Goal: Information Seeking & Learning: Compare options

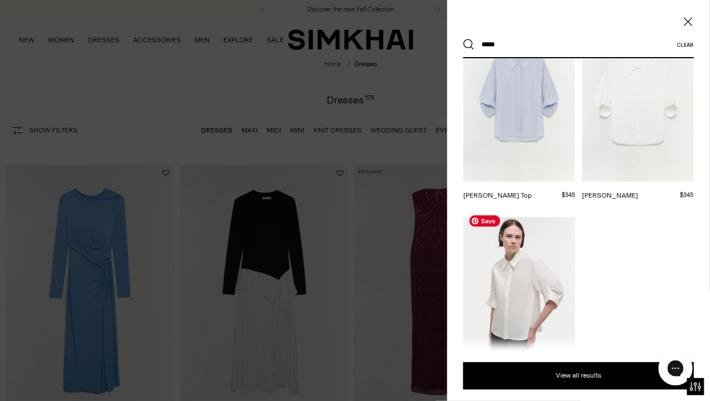
scroll to position [57, 0]
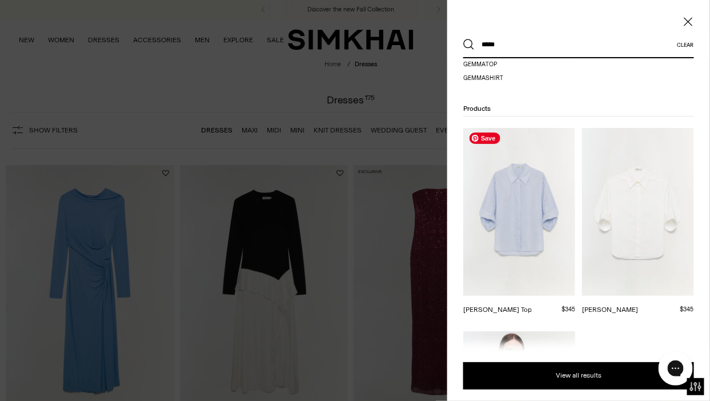
click at [533, 227] on img at bounding box center [520, 212] width 112 height 168
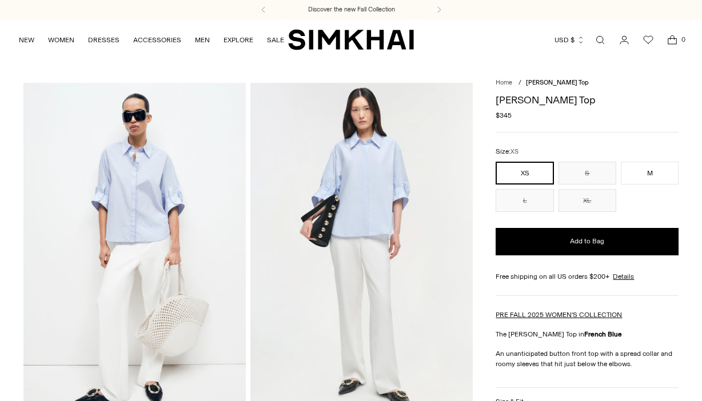
scroll to position [1429, 0]
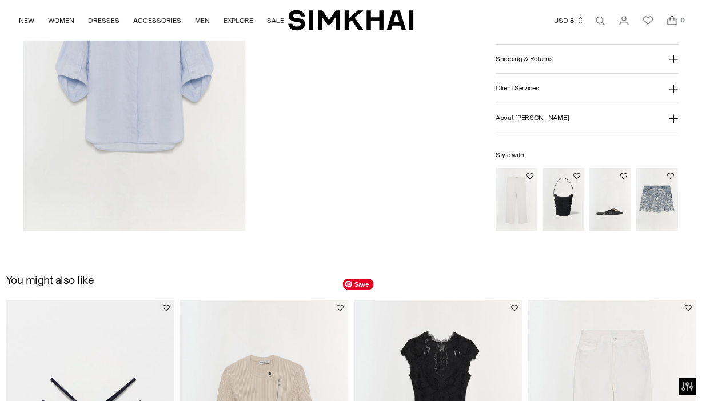
click at [605, 15] on link "Open search modal" at bounding box center [600, 20] width 23 height 23
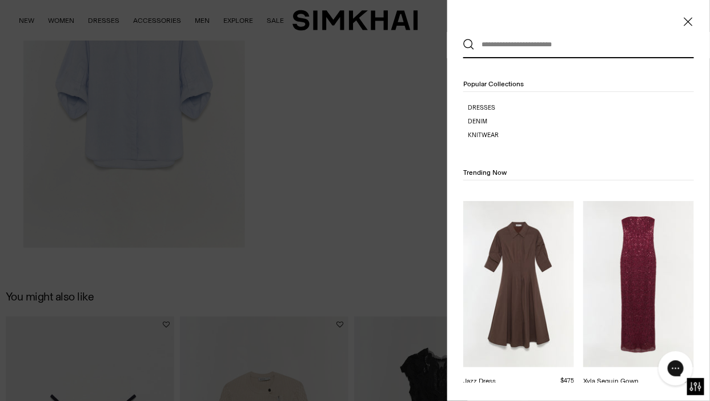
scroll to position [0, 0]
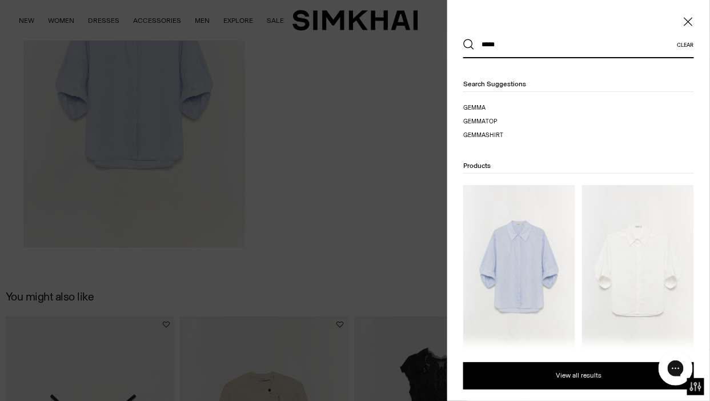
type input "*****"
click at [627, 211] on img at bounding box center [638, 269] width 112 height 168
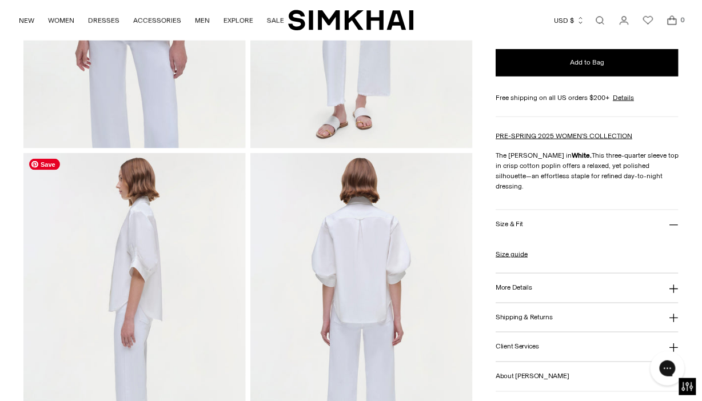
scroll to position [343, 0]
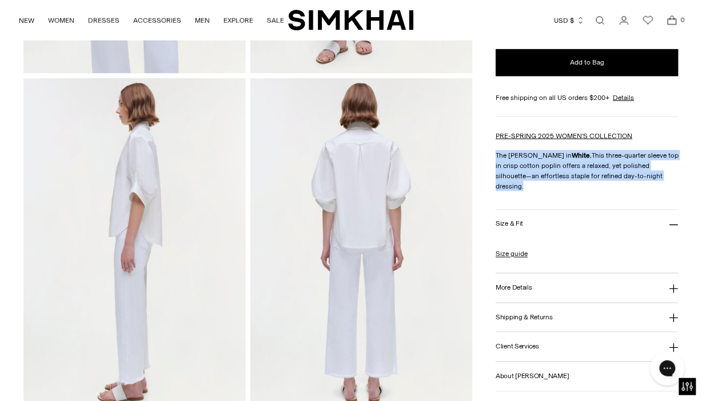
drag, startPoint x: 660, startPoint y: 178, endPoint x: 497, endPoint y: 153, distance: 164.7
click at [497, 153] on p "The Gemma Shirt in White. This three-quarter sleeve top in crisp cotton poplin …" at bounding box center [587, 170] width 183 height 41
click at [524, 285] on h3 "More Details" at bounding box center [514, 288] width 36 height 7
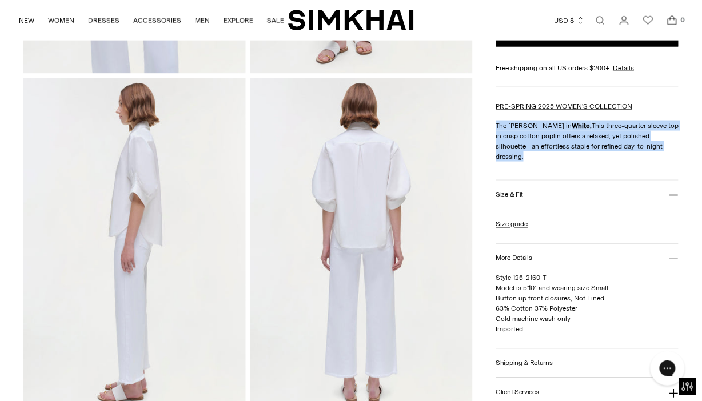
scroll to position [400, 0]
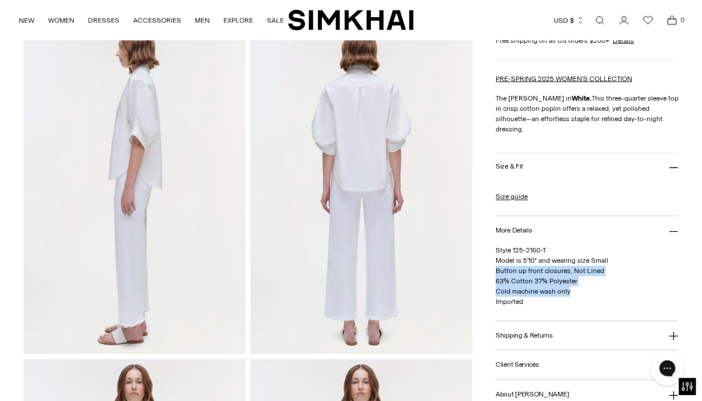
drag, startPoint x: 590, startPoint y: 282, endPoint x: 496, endPoint y: 255, distance: 98.2
click at [496, 255] on p "Style 125-2160-T Model is 5'10" and wearing size Small Button up front closures…" at bounding box center [587, 277] width 183 height 62
copy span "Button up front closures, Not Lined 63% Cotton 37% Polyester Cold machine wash …"
click at [580, 332] on button "Shipping & Returns" at bounding box center [587, 336] width 183 height 29
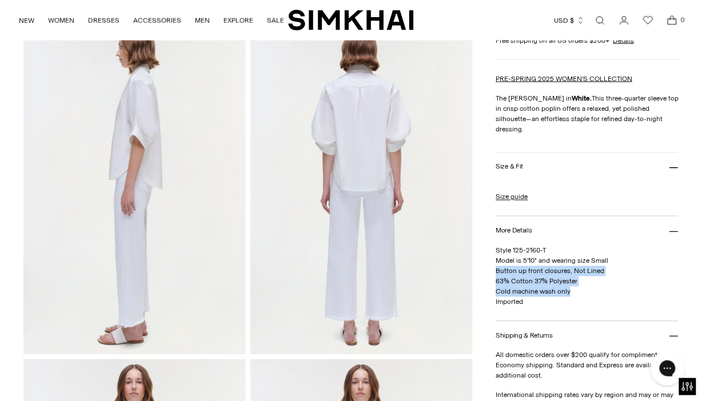
click at [581, 322] on button "Shipping & Returns" at bounding box center [587, 336] width 183 height 29
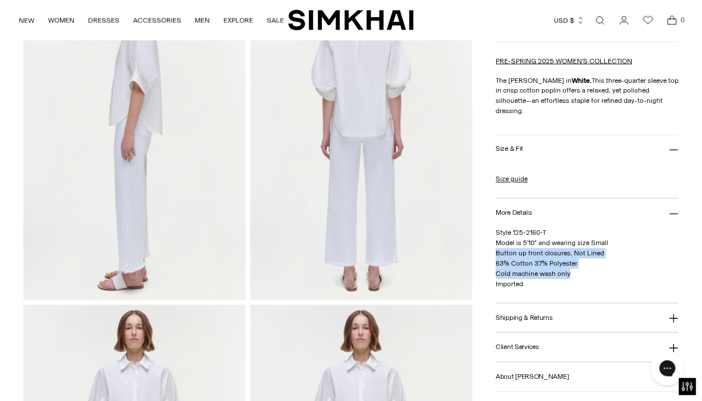
scroll to position [457, 0]
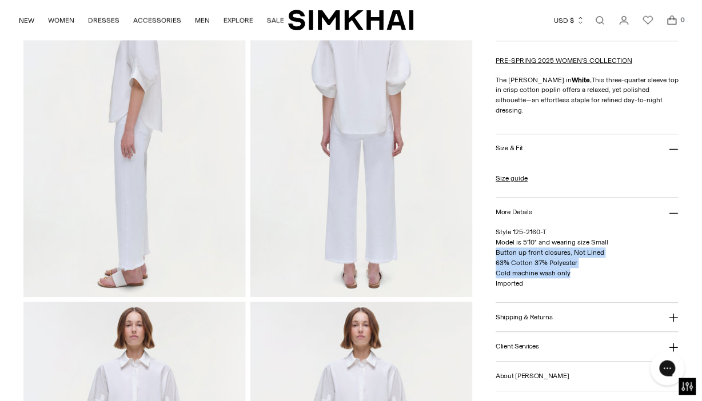
click at [538, 139] on button "Size & Fit" at bounding box center [587, 149] width 183 height 29
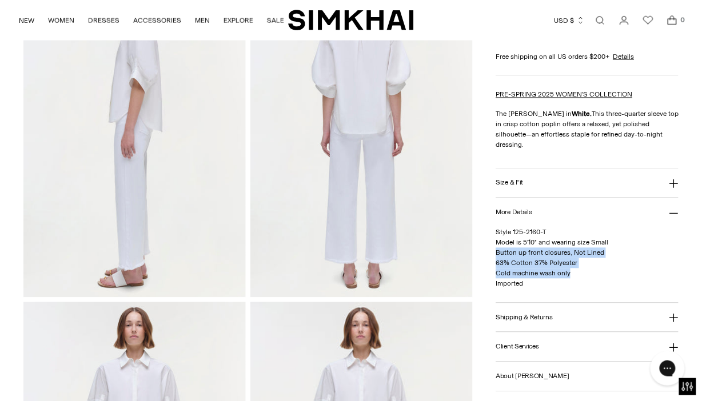
click at [536, 177] on button "Size & Fit" at bounding box center [587, 183] width 183 height 29
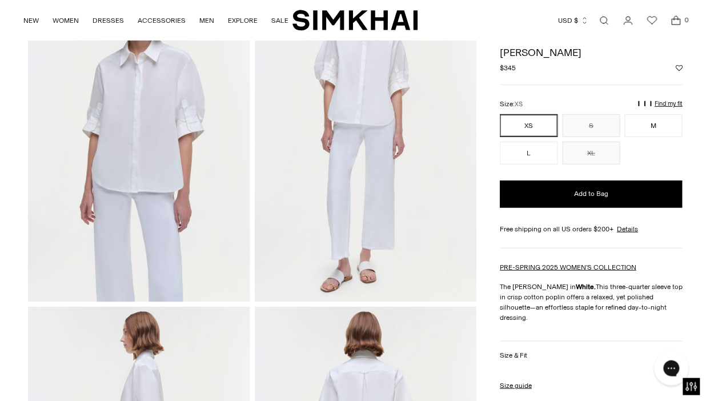
scroll to position [0, 0]
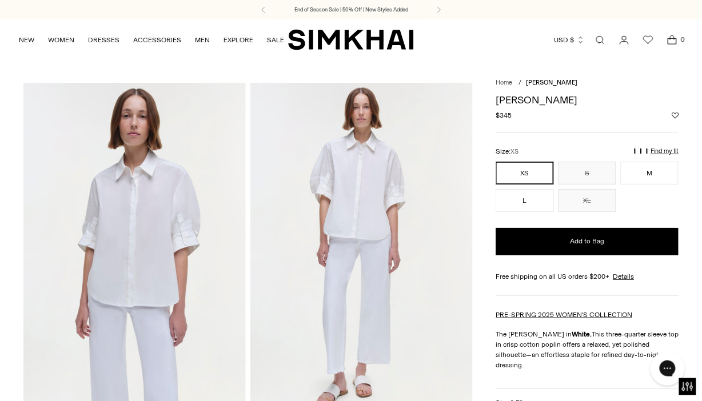
click at [598, 42] on link "Open search modal" at bounding box center [600, 40] width 23 height 23
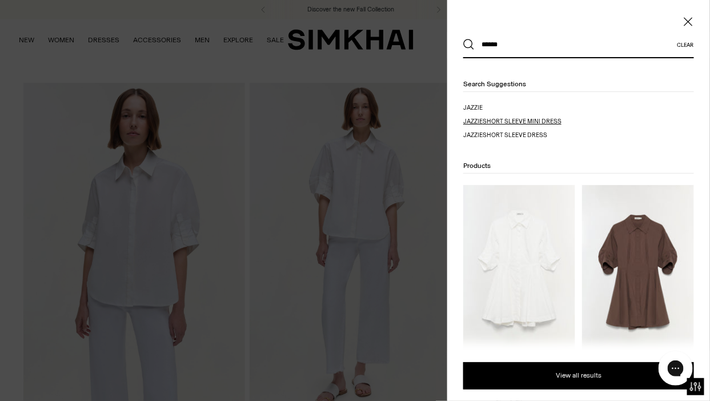
type input "******"
click at [552, 118] on span "short sleeve mini dress" at bounding box center [522, 121] width 79 height 7
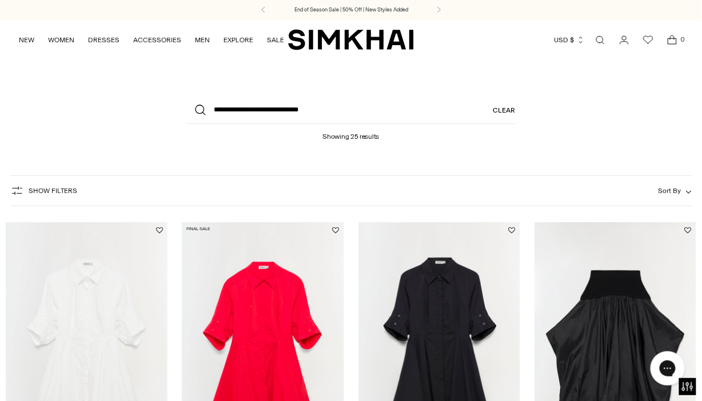
click at [602, 38] on link "Open search modal" at bounding box center [600, 40] width 23 height 23
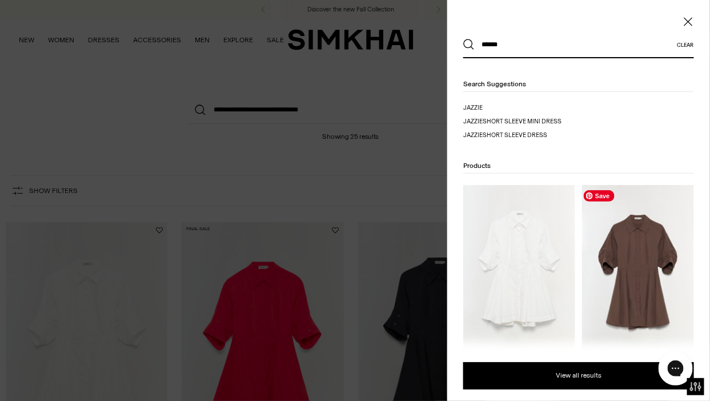
type input "******"
click at [665, 241] on img at bounding box center [638, 269] width 112 height 168
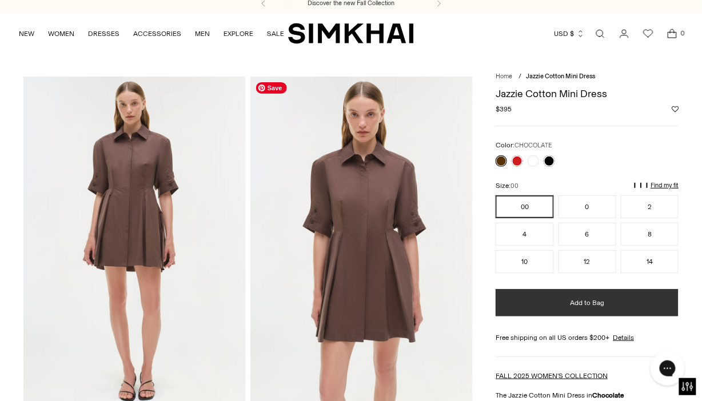
scroll to position [235, 0]
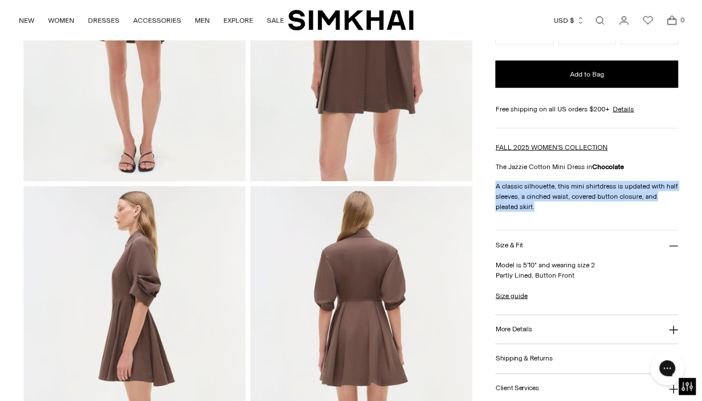
drag, startPoint x: 512, startPoint y: 202, endPoint x: 495, endPoint y: 185, distance: 23.4
click at [495, 185] on div "Home / Jazzie Cotton Mini Dress Jazzie Cotton Mini Dress Regular price $395 Uni…" at bounding box center [351, 353] width 656 height 1010
copy p "A classic silhouette, this mini shirtdress is updated with half sleeves, a cinc…"
drag, startPoint x: 577, startPoint y: 273, endPoint x: 484, endPoint y: 269, distance: 93.2
click at [484, 269] on div "Home / Jazzie Cotton Mini Dress Jazzie Cotton Mini Dress Regular price $395 Uni…" at bounding box center [351, 353] width 656 height 1010
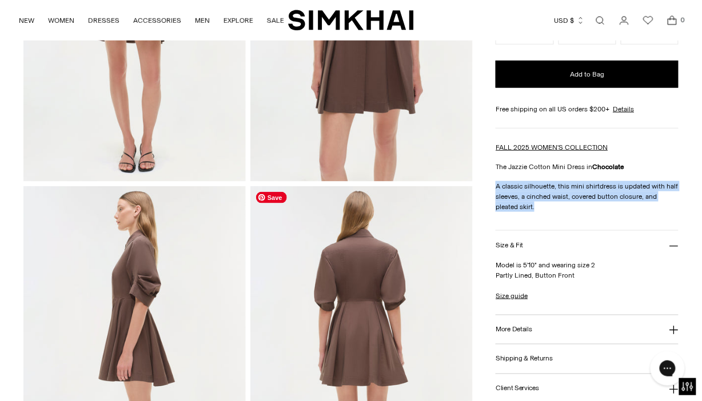
copy p "Partly Lined, Button Front"
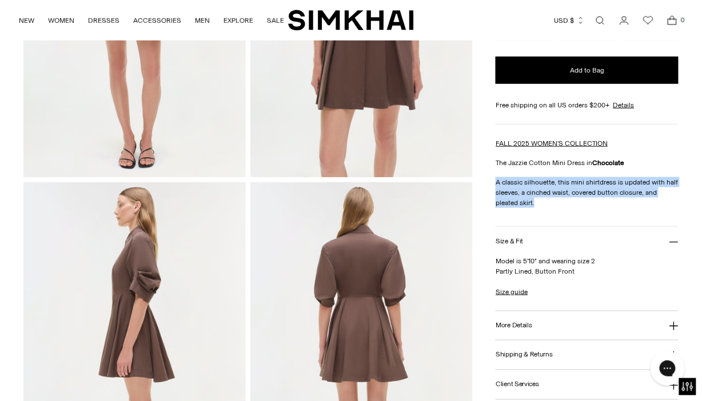
scroll to position [406, 0]
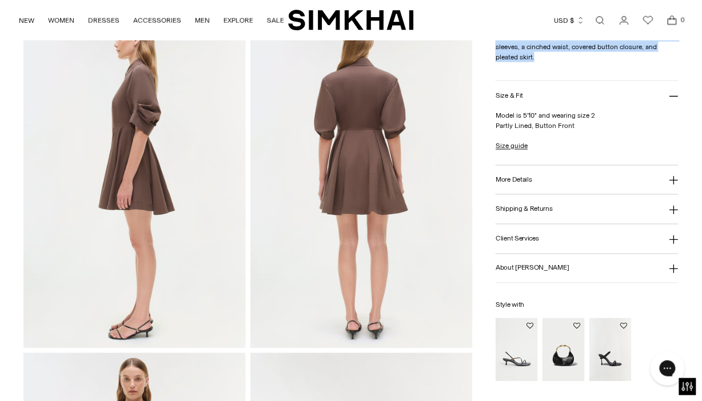
click at [527, 178] on h3 "More Details" at bounding box center [514, 180] width 36 height 7
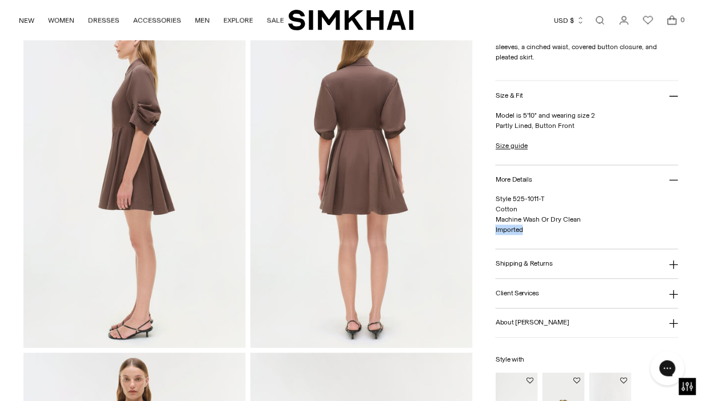
drag, startPoint x: 533, startPoint y: 230, endPoint x: 496, endPoint y: 225, distance: 37.6
click at [496, 225] on p "Style 525-1011-T Cotton Machine Wash Or Dry Clean Imported" at bounding box center [587, 214] width 183 height 41
drag, startPoint x: 588, startPoint y: 214, endPoint x: 499, endPoint y: 209, distance: 89.3
click at [499, 209] on p "Style 525-1011-T Cotton Machine Wash Or Dry Clean Imported" at bounding box center [587, 214] width 183 height 41
copy span "Cotton Machine Wash Or Dry Clean"
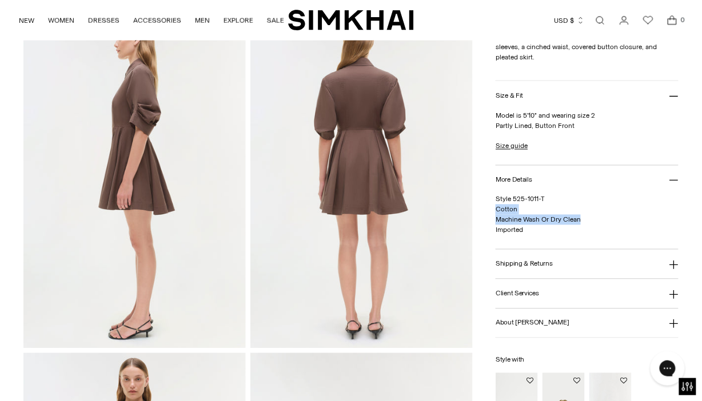
click at [600, 19] on link "Open search modal" at bounding box center [600, 20] width 23 height 23
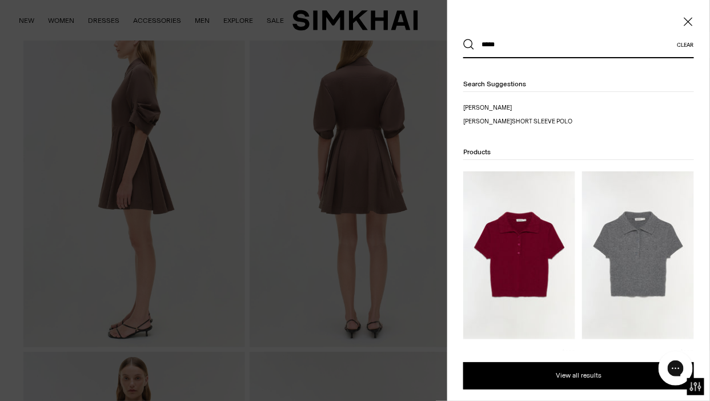
scroll to position [57, 0]
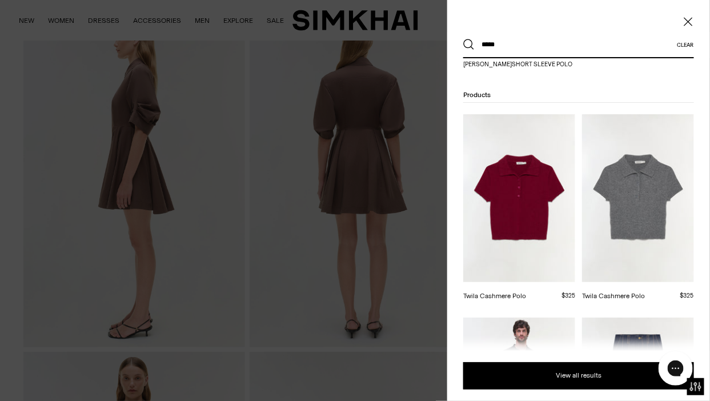
type input "*****"
click at [514, 156] on img at bounding box center [520, 198] width 112 height 168
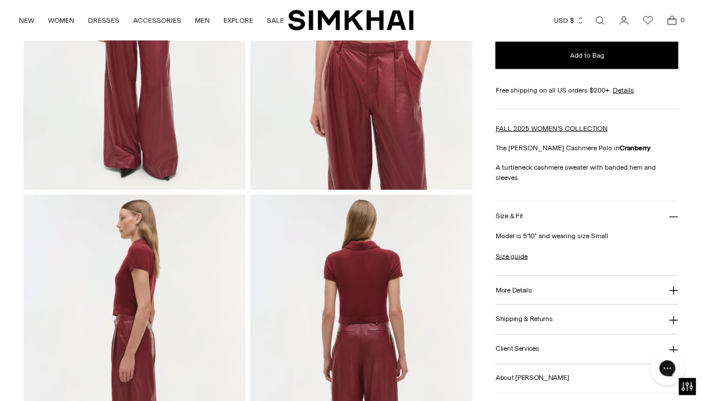
scroll to position [229, 0]
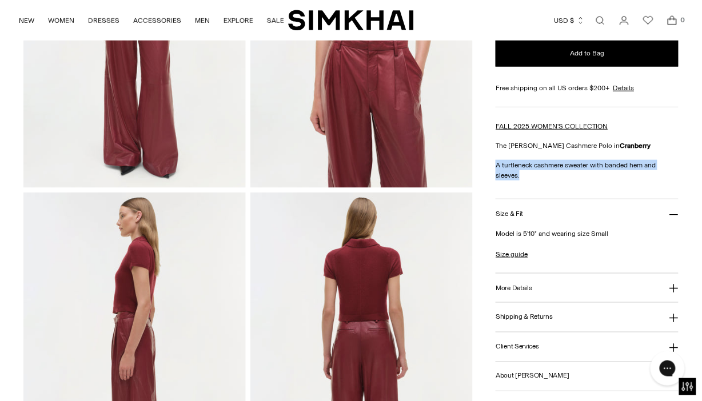
drag, startPoint x: 529, startPoint y: 174, endPoint x: 489, endPoint y: 164, distance: 41.7
click at [489, 164] on div "Home / Twila Cashmere Polo Twila Cashmere Polo Regular price $325 Unit price / …" at bounding box center [351, 359] width 656 height 1010
copy p "A turtleneck cashmere sweater with banded hem and sleeves."
click at [553, 287] on button "More Details" at bounding box center [587, 288] width 183 height 29
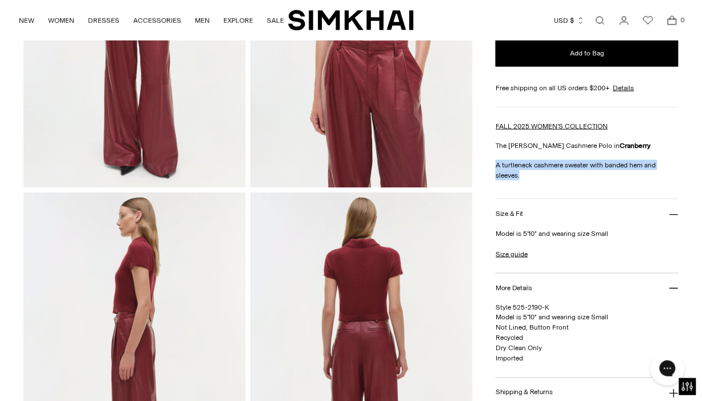
scroll to position [286, 0]
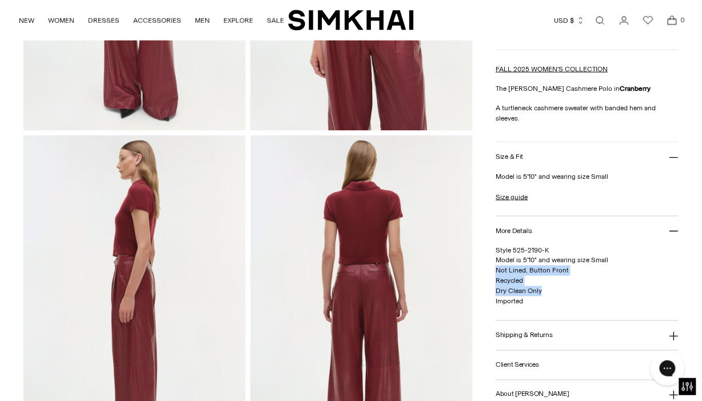
drag, startPoint x: 549, startPoint y: 288, endPoint x: 494, endPoint y: 273, distance: 57.4
click at [494, 273] on div "Home / Twila Cashmere Polo Twila Cashmere Polo Regular price $325 Unit price / …" at bounding box center [351, 302] width 656 height 1010
copy span "Not Lined, Button Front Recycled Dry Clean Only"
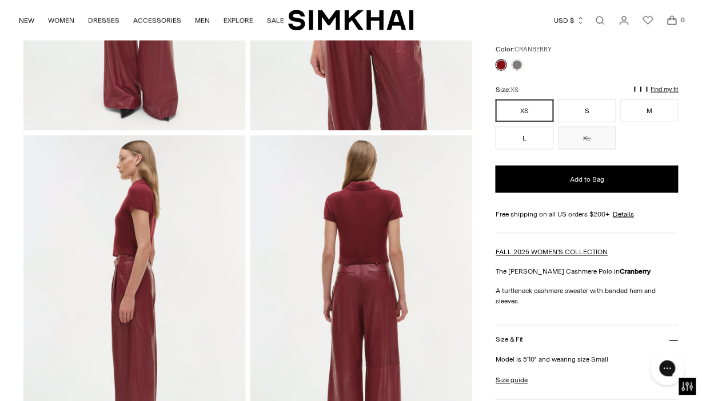
scroll to position [0, 0]
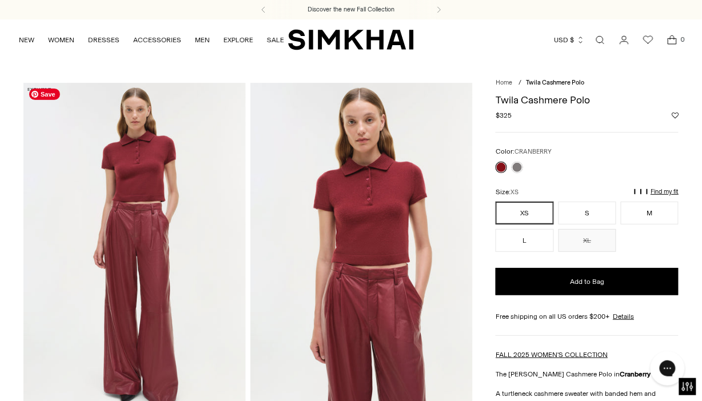
drag, startPoint x: 65, startPoint y: 223, endPoint x: 527, endPoint y: 34, distance: 499.6
click at [529, 35] on div "Currency USD $ Albania (ALL L) Algeria (DZD د.ج) Andorra (EUR €) Angola (AOA Kz…" at bounding box center [549, 39] width 270 height 25
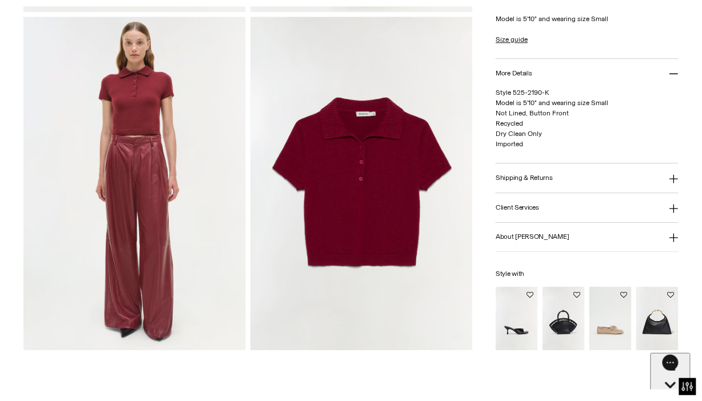
scroll to position [744, 0]
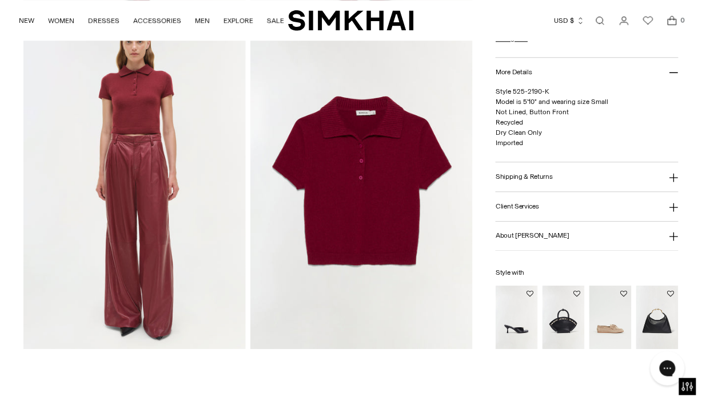
click at [601, 22] on link "Open search modal" at bounding box center [600, 20] width 23 height 23
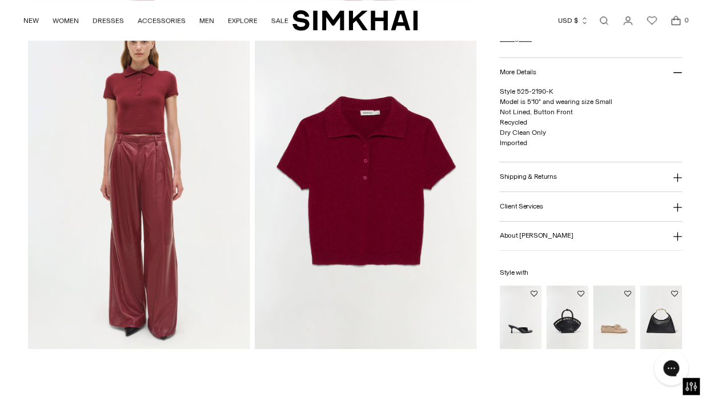
scroll to position [0, 0]
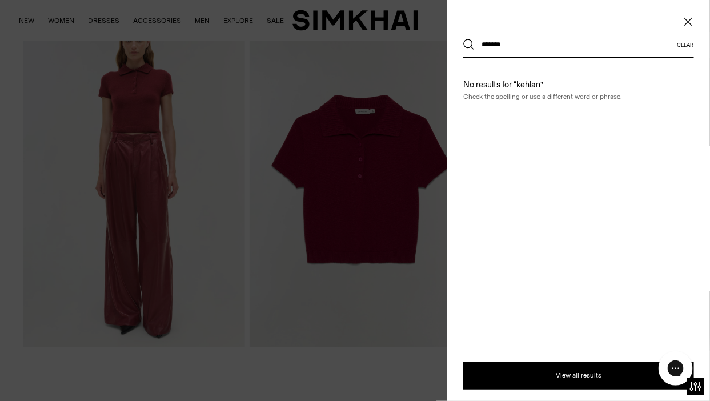
type input "*******"
click at [464, 39] on button "Search" at bounding box center [469, 44] width 11 height 11
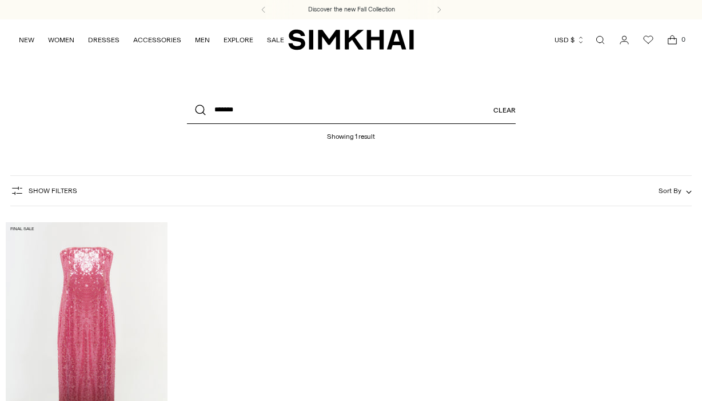
click at [284, 110] on input "*******" at bounding box center [351, 110] width 329 height 27
click at [283, 110] on input "*******" at bounding box center [351, 110] width 329 height 27
type input "*"
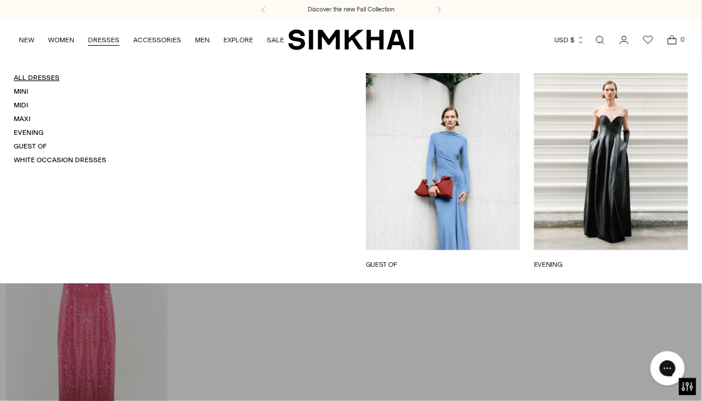
click at [34, 78] on link "All Dresses" at bounding box center [37, 78] width 46 height 8
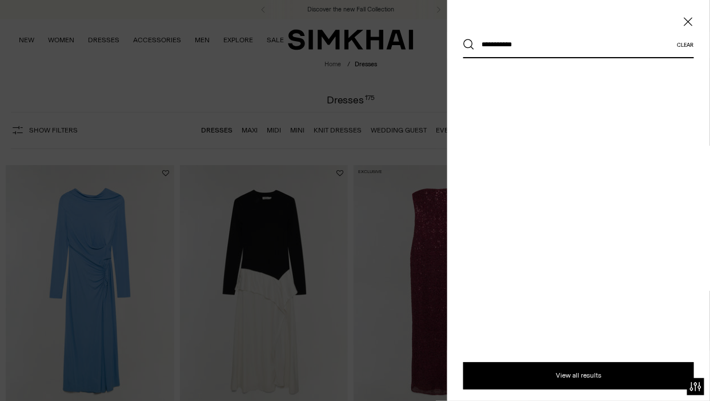
type input "**********"
click at [464, 39] on button "Search" at bounding box center [469, 44] width 11 height 11
